Goal: Find specific page/section: Find specific page/section

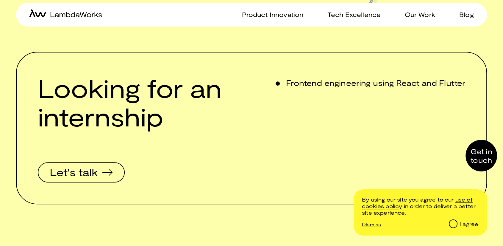
scroll to position [220, 0]
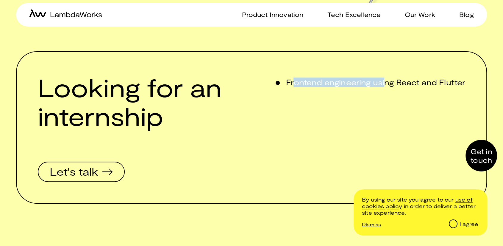
drag, startPoint x: 289, startPoint y: 81, endPoint x: 383, endPoint y: 72, distance: 93.6
click at [383, 72] on div "Looking for an internship Let's talk Frontend engineering using React and Flutt…" at bounding box center [251, 127] width 471 height 152
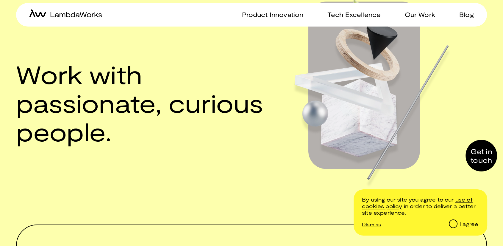
scroll to position [47, 0]
click at [78, 17] on icon "home-icon" at bounding box center [76, 14] width 51 height 5
